Goal: Task Accomplishment & Management: Manage account settings

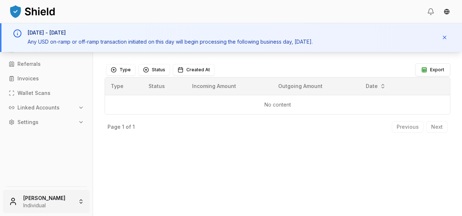
click at [62, 204] on html "Transactions Virtual Account Referrals Invoices Wallet Scans Linked Accounts Se…" at bounding box center [231, 108] width 462 height 216
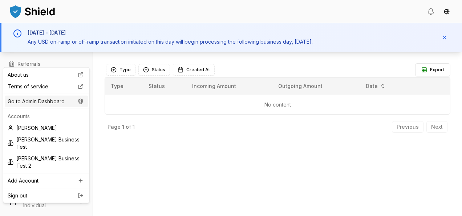
click at [47, 102] on div "Go to Admin Dashboard" at bounding box center [46, 101] width 83 height 12
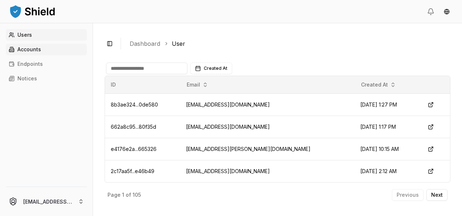
click at [39, 53] on link "Accounts" at bounding box center [46, 50] width 81 height 12
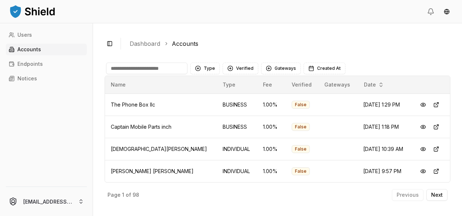
click at [137, 70] on input at bounding box center [146, 68] width 81 height 12
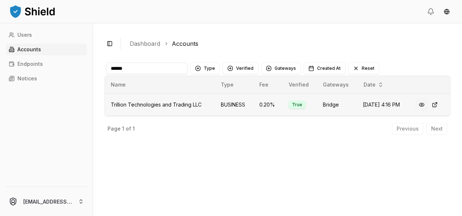
type input "******"
click at [422, 103] on button at bounding box center [421, 104] width 13 height 13
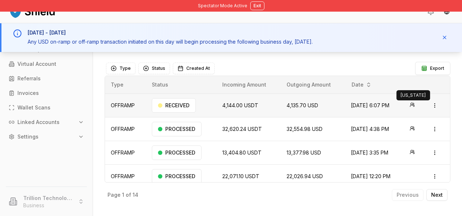
click at [410, 104] on icon at bounding box center [412, 104] width 5 height 5
click at [438, 105] on td "Open menu" at bounding box center [436, 105] width 27 height 24
click at [430, 105] on html "Spectator Mode Active Exit Transactions Counterparties Virtual Account Referral…" at bounding box center [231, 108] width 462 height 216
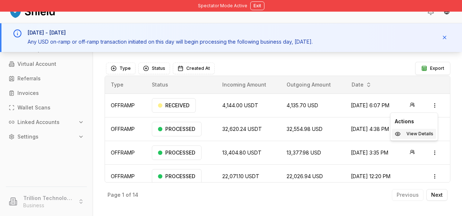
click at [418, 133] on p "View Details" at bounding box center [419, 133] width 27 height 4
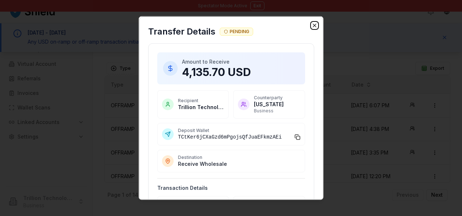
click at [313, 24] on icon "button" at bounding box center [314, 25] width 3 height 3
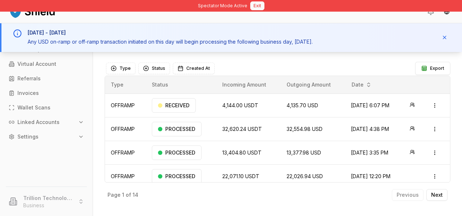
click at [254, 2] on button "Exit" at bounding box center [257, 5] width 14 height 9
